Goal: Navigation & Orientation: Find specific page/section

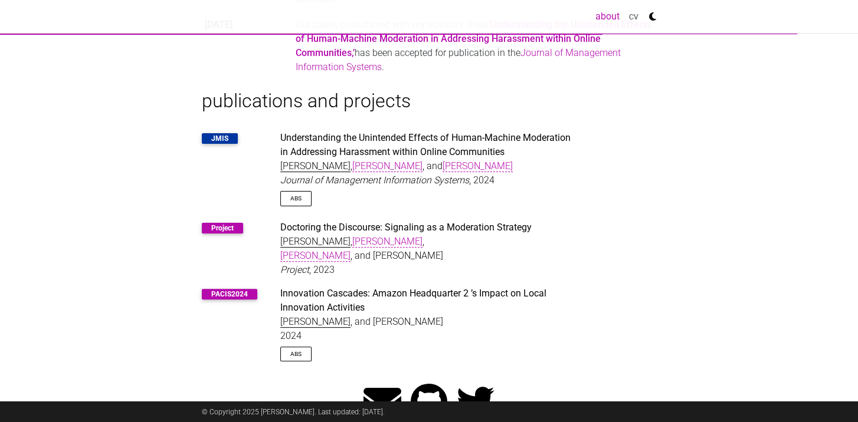
scroll to position [354, 0]
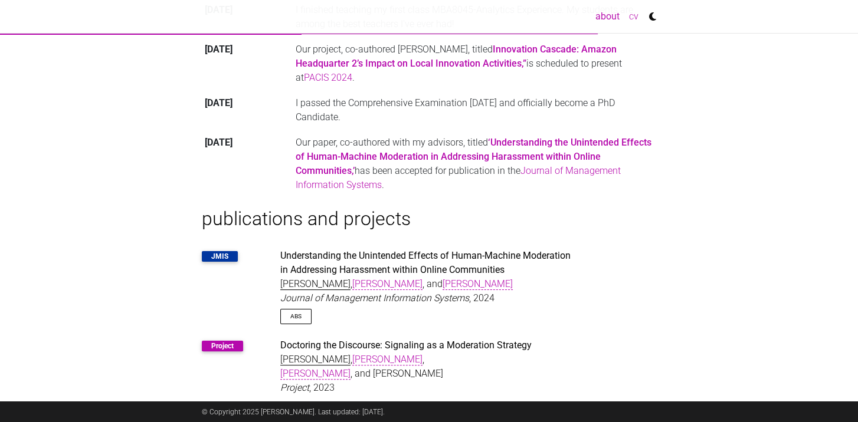
click at [634, 17] on link "cv" at bounding box center [633, 17] width 19 height 24
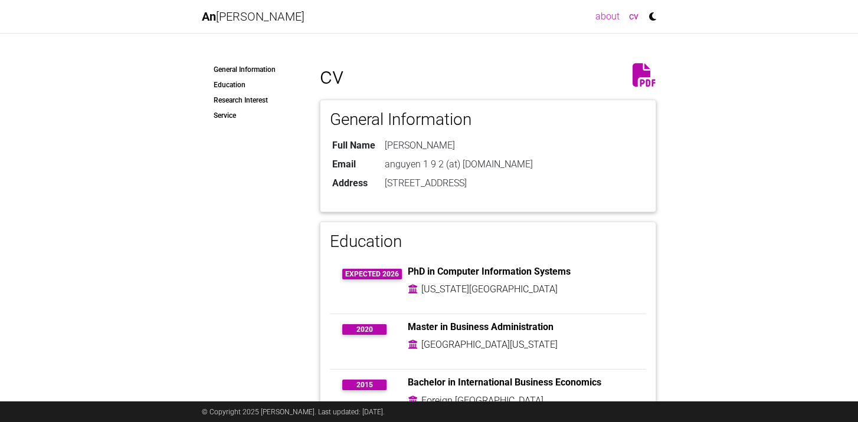
click at [603, 18] on link "about" at bounding box center [607, 17] width 34 height 24
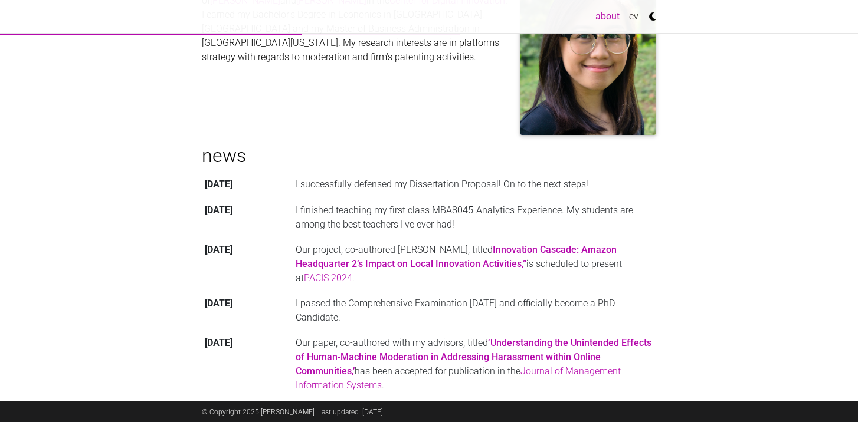
scroll to position [35, 0]
